Goal: Find contact information: Find contact information

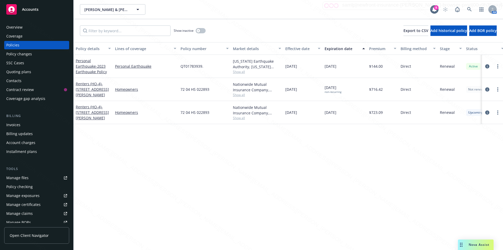
click at [259, 150] on div "Policy details Lines of coverage Policy number Market details Effective date Ex…" at bounding box center [289, 146] width 430 height 208
click at [469, 7] on icon at bounding box center [470, 9] width 5 height 5
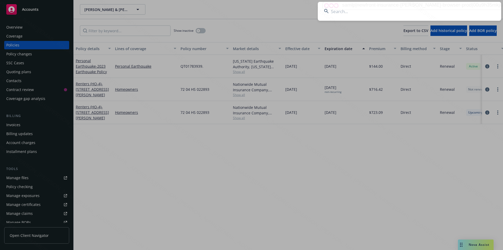
click at [371, 13] on input at bounding box center [410, 11] width 184 height 19
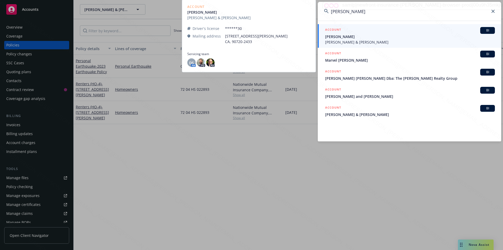
type input "[PERSON_NAME]"
click at [347, 40] on span "[PERSON_NAME] & [PERSON_NAME]" at bounding box center [410, 42] width 170 height 6
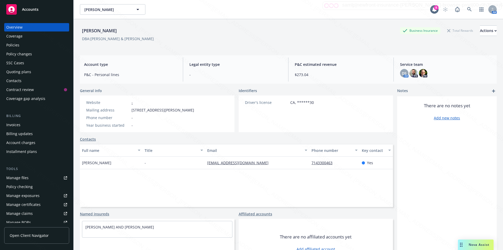
click at [226, 13] on div "[PERSON_NAME] [PERSON_NAME]" at bounding box center [255, 9] width 351 height 10
click at [12, 44] on div "Policies" at bounding box center [12, 45] width 13 height 8
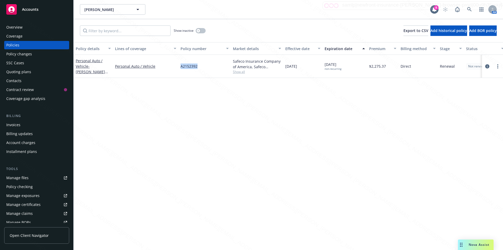
drag, startPoint x: 190, startPoint y: 66, endPoint x: 179, endPoint y: 67, distance: 10.6
click at [179, 67] on div "A2152392" at bounding box center [205, 66] width 52 height 23
copy span "A2152392"
click at [333, 17] on div "[PERSON_NAME] [PERSON_NAME] 8 AM" at bounding box center [289, 9] width 430 height 19
click at [18, 28] on div "Overview" at bounding box center [14, 27] width 16 height 8
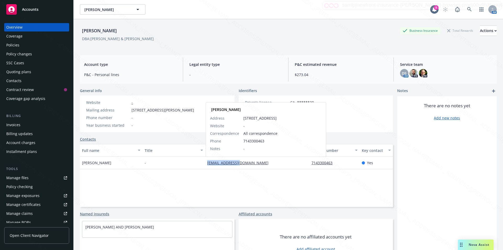
drag, startPoint x: 240, startPoint y: 166, endPoint x: 207, endPoint y: 164, distance: 33.1
click at [207, 164] on div "[EMAIL_ADDRESS][DOMAIN_NAME] [PERSON_NAME] Address [STREET_ADDRESS] Website - C…" at bounding box center [257, 163] width 104 height 13
copy link "[EMAIL_ADDRESS][DOMAIN_NAME]"
